Goal: Information Seeking & Learning: Check status

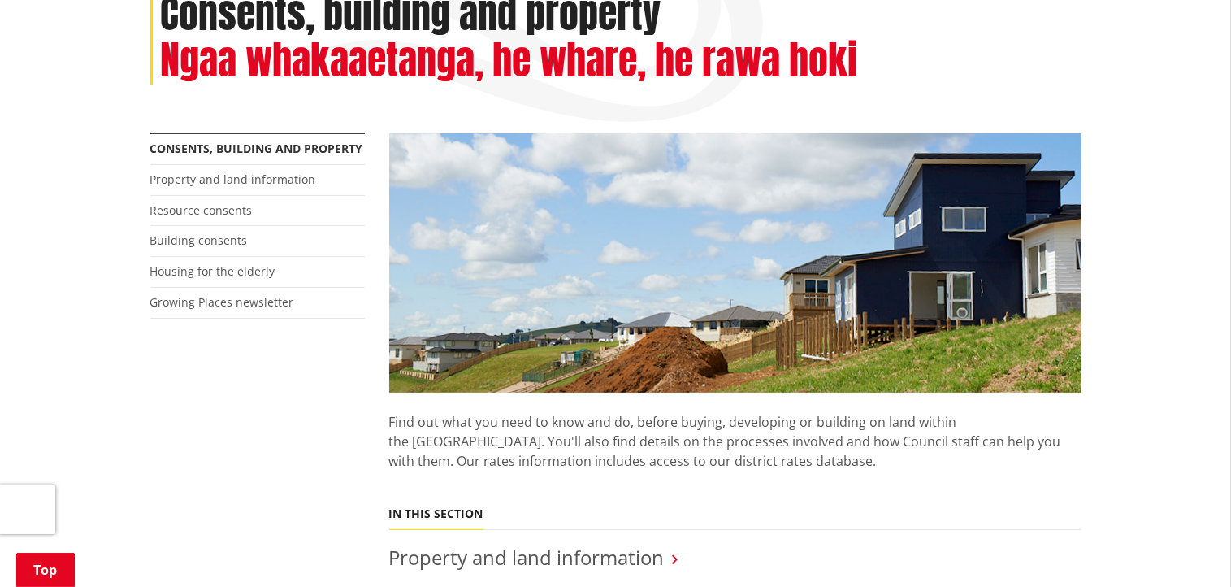
scroll to position [310, 0]
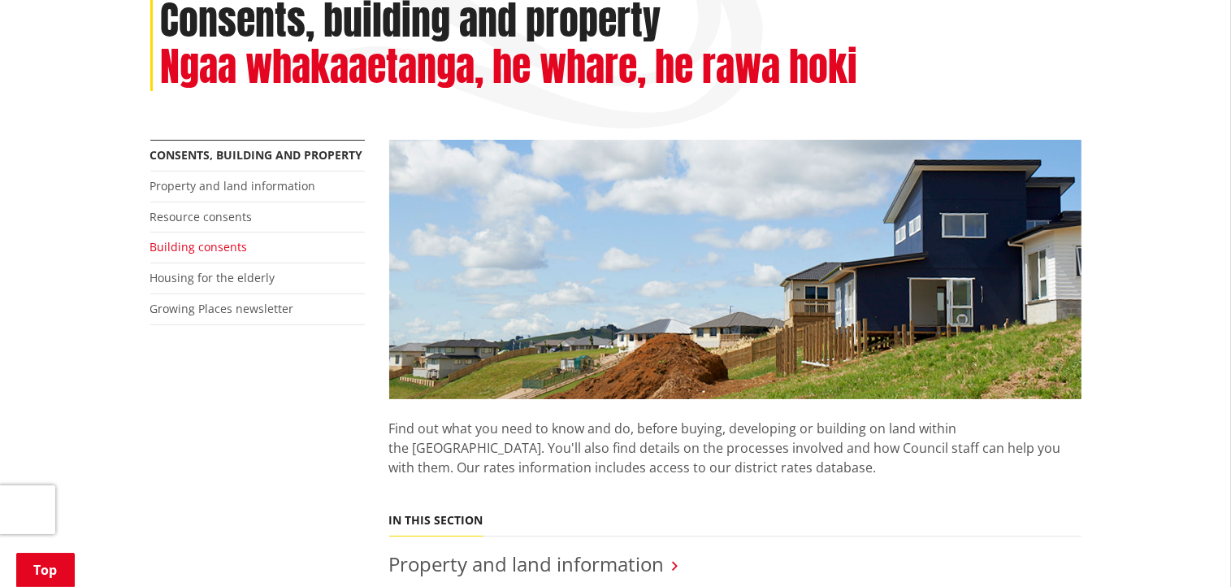
click at [208, 239] on link "Building consents" at bounding box center [198, 246] width 97 height 15
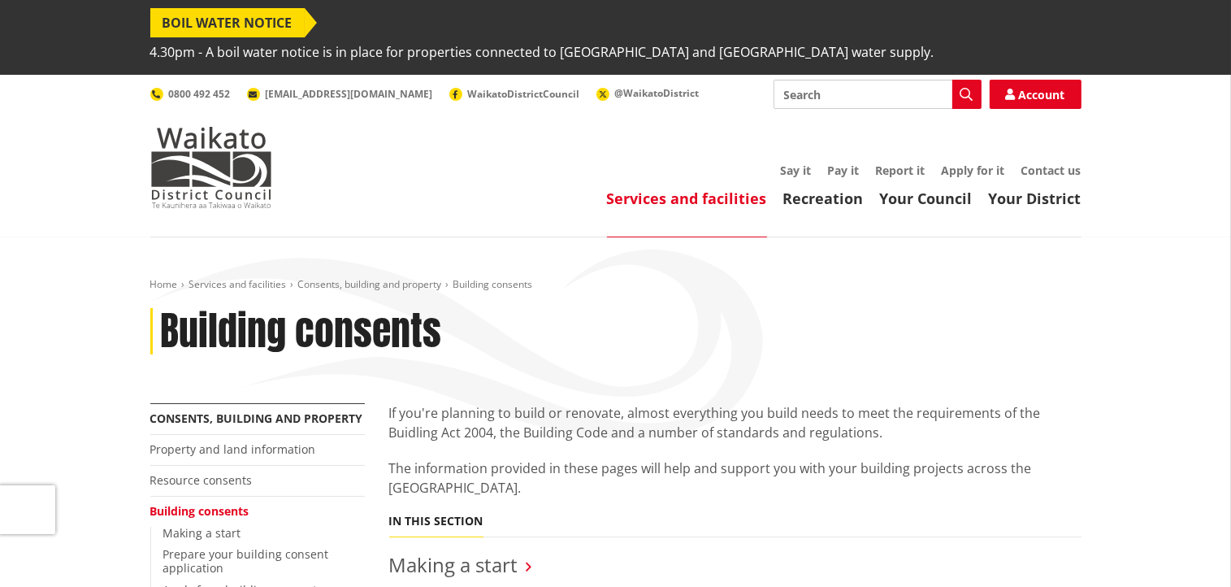
click at [806, 80] on input "Search" at bounding box center [877, 94] width 208 height 29
type input "building cosent sturs"
click at [960, 88] on icon "button" at bounding box center [966, 94] width 13 height 13
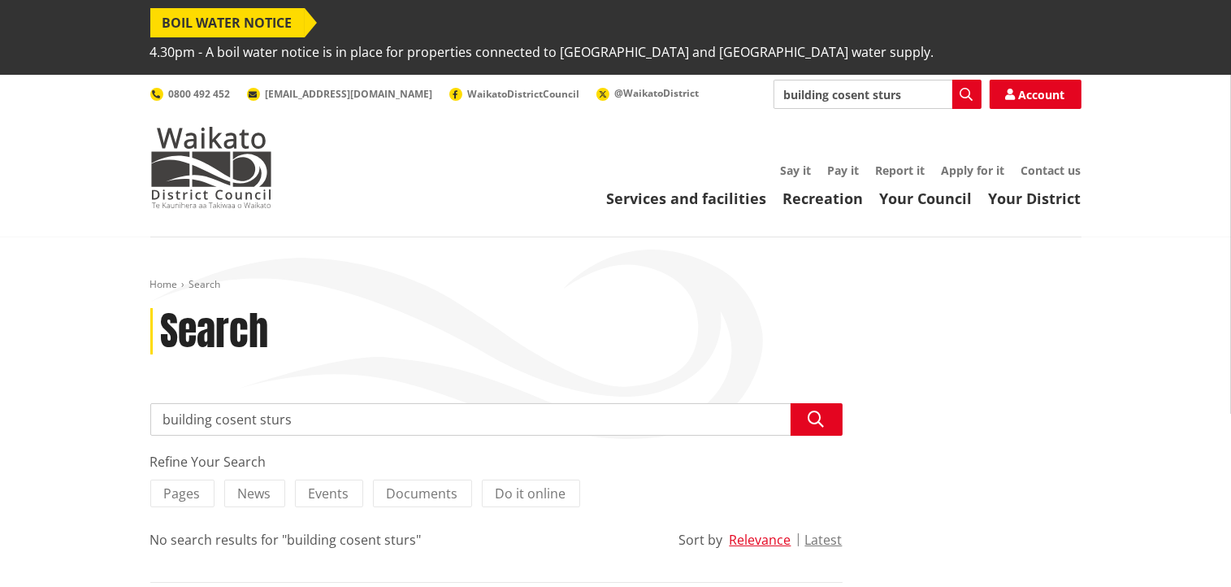
click at [318, 403] on input "building cosent sturs" at bounding box center [496, 419] width 692 height 32
type input "building cosent strut"
click at [821, 411] on icon "button" at bounding box center [816, 419] width 16 height 16
click at [296, 403] on input "building cosent strut" at bounding box center [496, 419] width 692 height 32
click at [230, 403] on input "building cosent" at bounding box center [496, 419] width 692 height 32
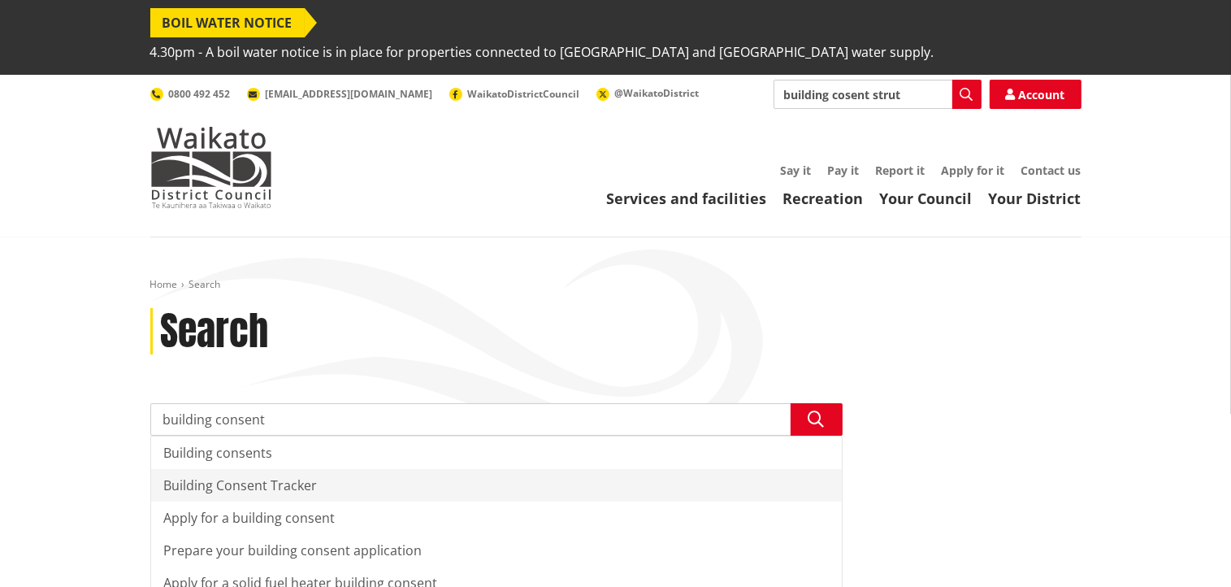
click at [310, 469] on div "Building Consent Tracker" at bounding box center [496, 485] width 691 height 32
type input "Building Consent Tracker"
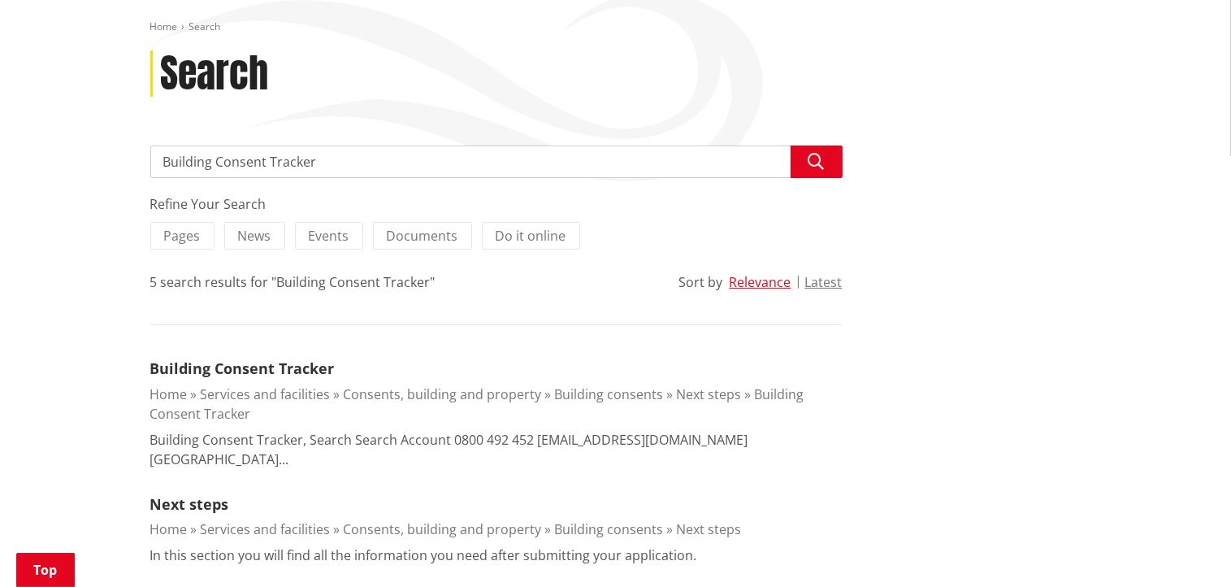
scroll to position [263, 0]
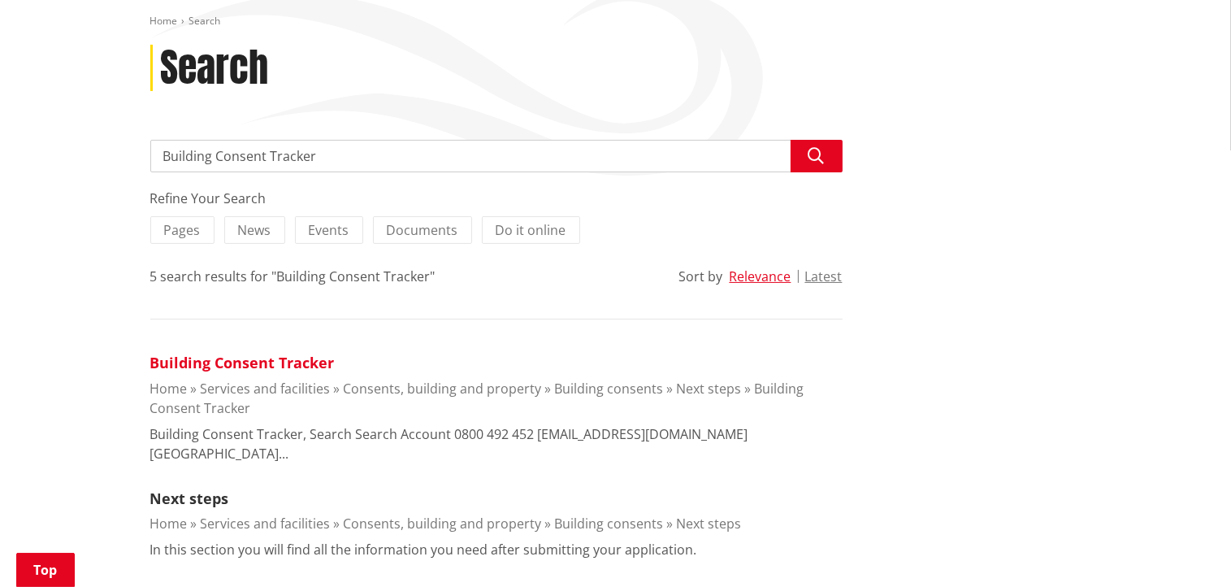
click at [259, 353] on link "Building Consent Tracker" at bounding box center [242, 362] width 184 height 19
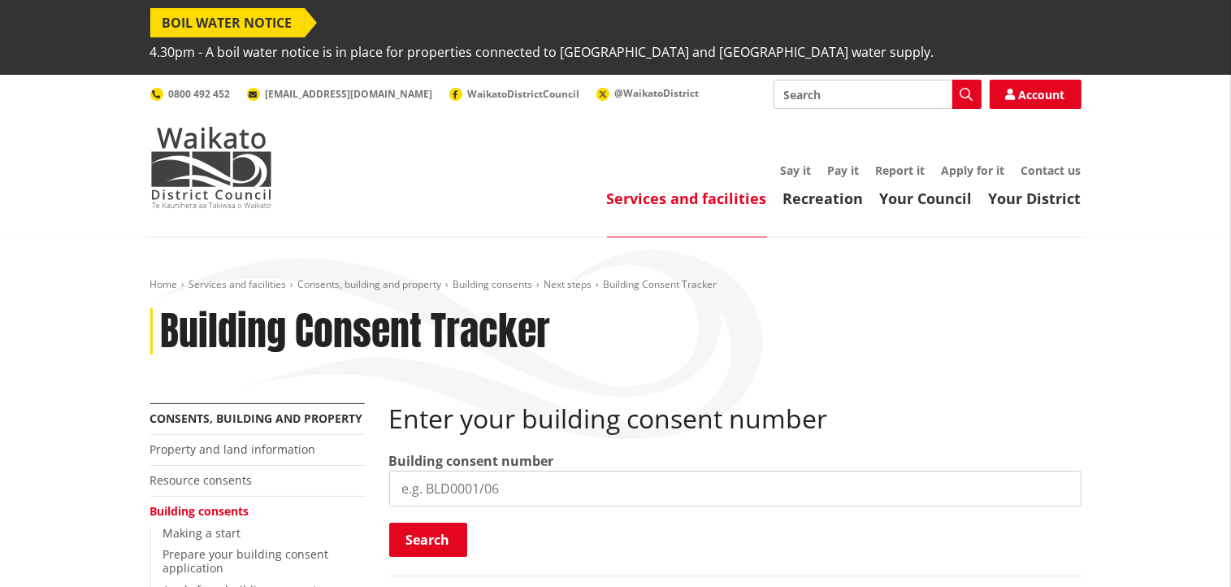
click at [453, 470] on input "search" at bounding box center [735, 488] width 692 height 36
type input "b"
click at [418, 470] on input "BLD" at bounding box center [735, 488] width 692 height 36
click at [430, 470] on input "BLD" at bounding box center [735, 488] width 692 height 36
type input "B"
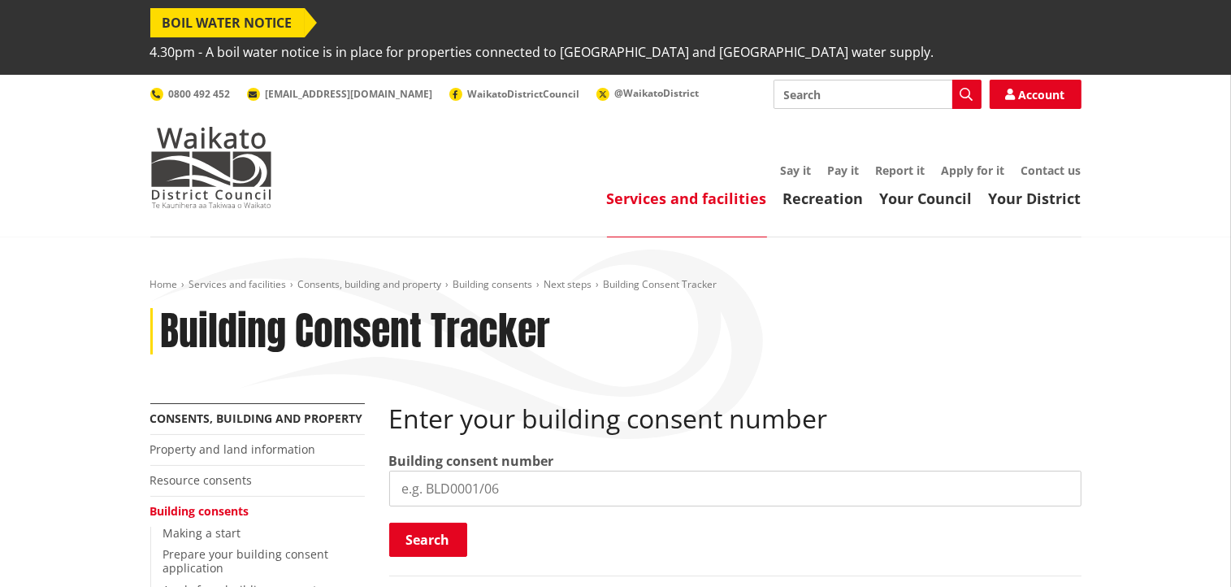
paste input "BLD0202 26"
type input "BLD0202 26"
click at [432, 522] on button "Search" at bounding box center [428, 539] width 78 height 34
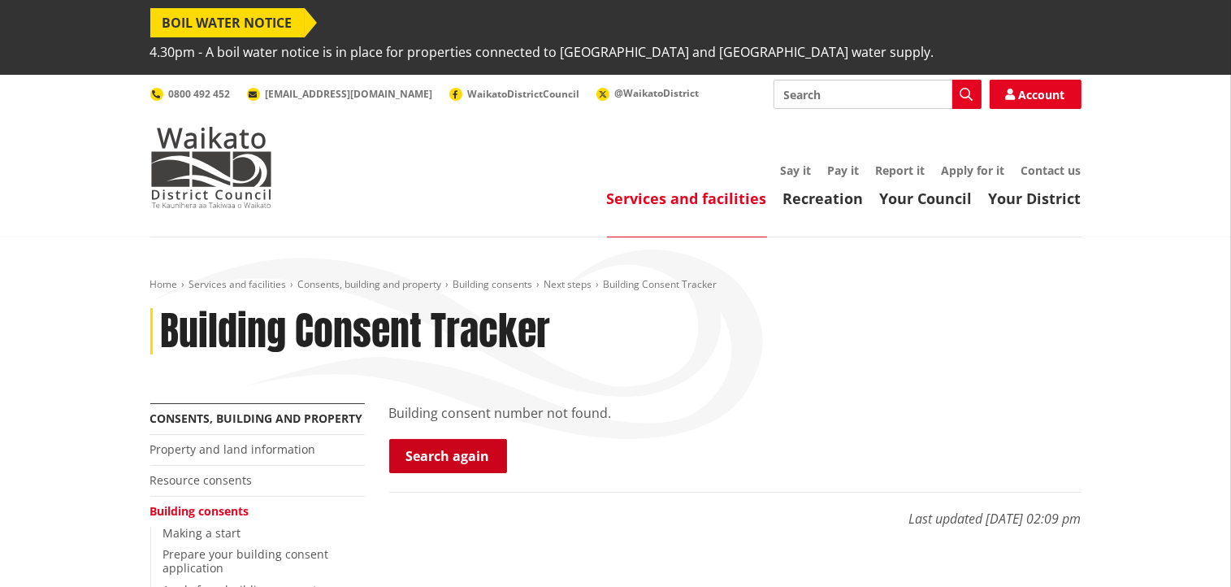
click at [453, 439] on link "Search again" at bounding box center [448, 456] width 118 height 34
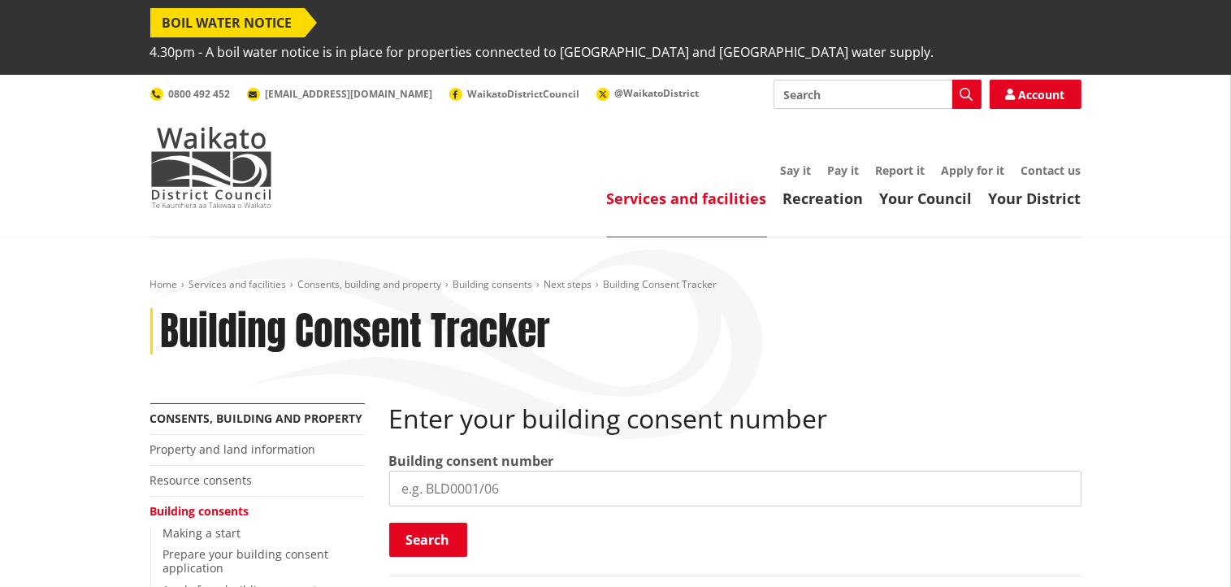
click at [513, 470] on input "search" at bounding box center [735, 488] width 692 height 36
paste input "BLD0202 26"
click at [461, 470] on input "BLD0202 26" at bounding box center [735, 488] width 692 height 36
type input "BLD0202 /26"
click at [442, 522] on button "Search" at bounding box center [428, 539] width 78 height 34
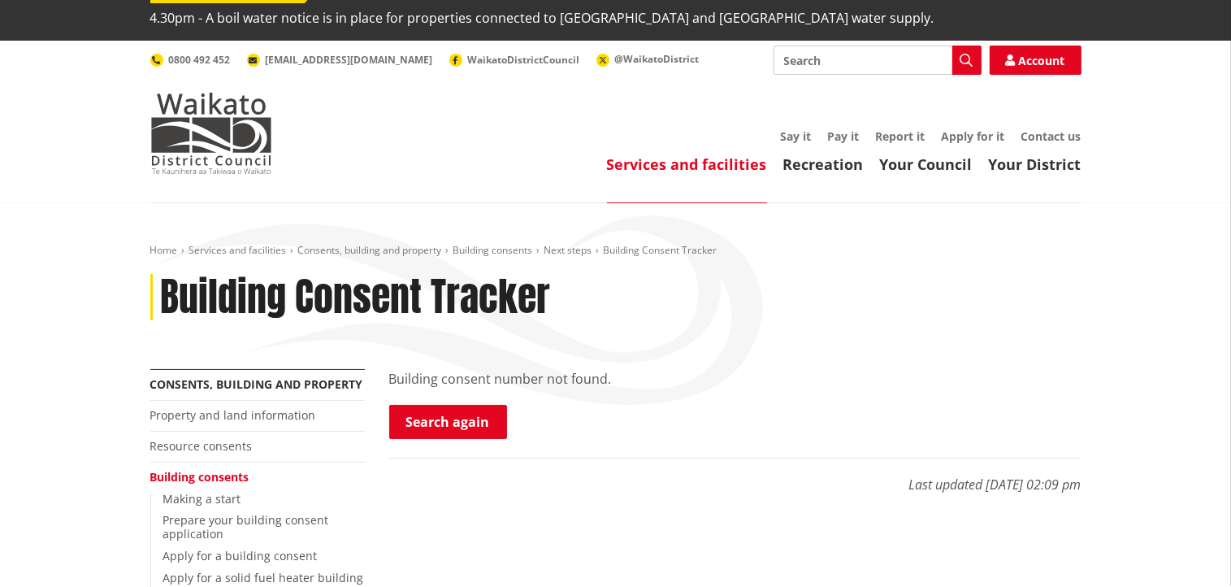
scroll to position [46, 0]
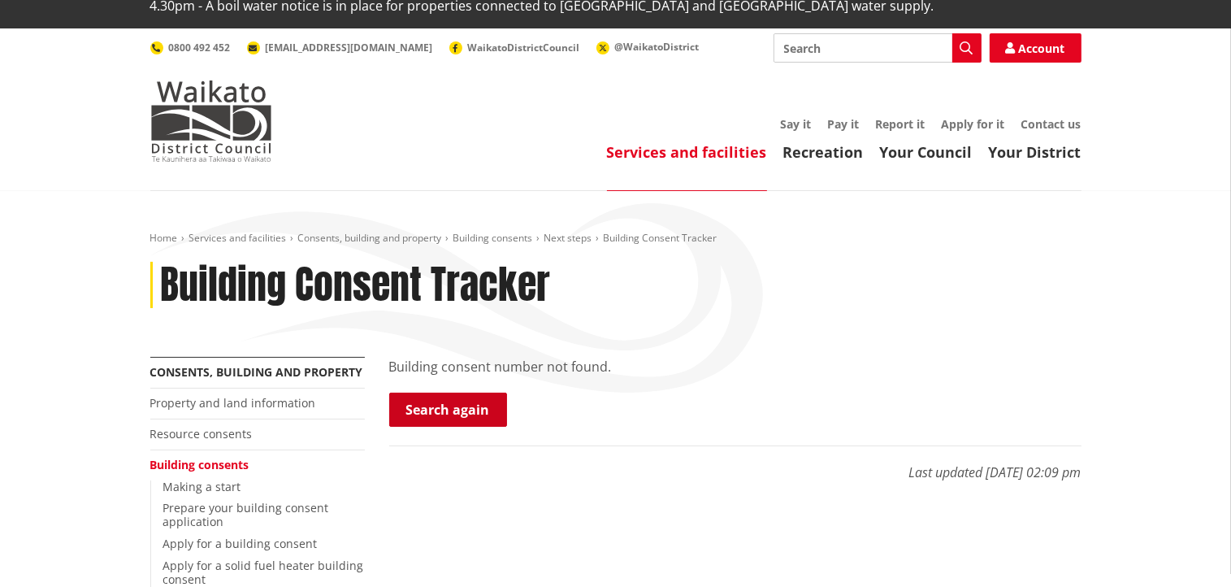
click at [437, 392] on link "Search again" at bounding box center [448, 409] width 118 height 34
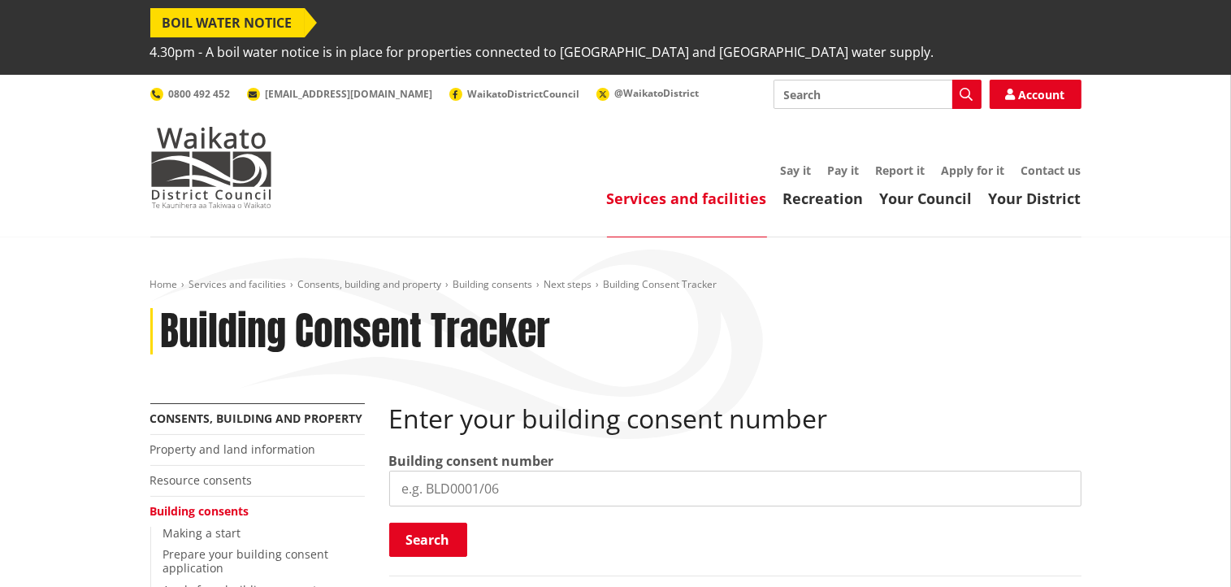
click at [487, 470] on input "search" at bounding box center [735, 488] width 692 height 36
paste input "BLD0202 26"
click at [484, 470] on input "BLD0202 26 BLD0202/26" at bounding box center [735, 488] width 692 height 36
type input "BLD0202/26"
click at [440, 522] on button "Search" at bounding box center [428, 539] width 78 height 34
